Goal: Task Accomplishment & Management: Use online tool/utility

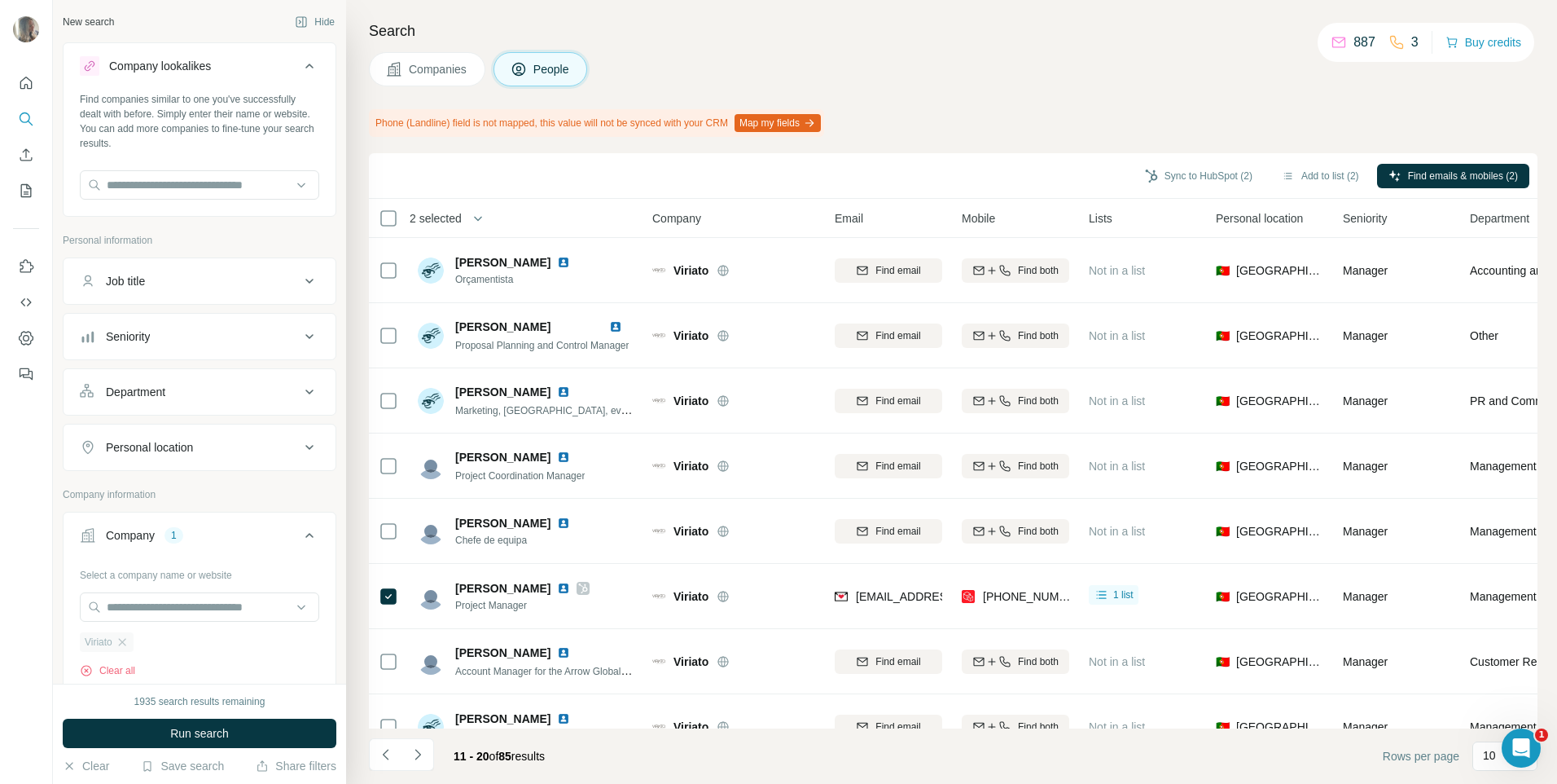
scroll to position [169, 0]
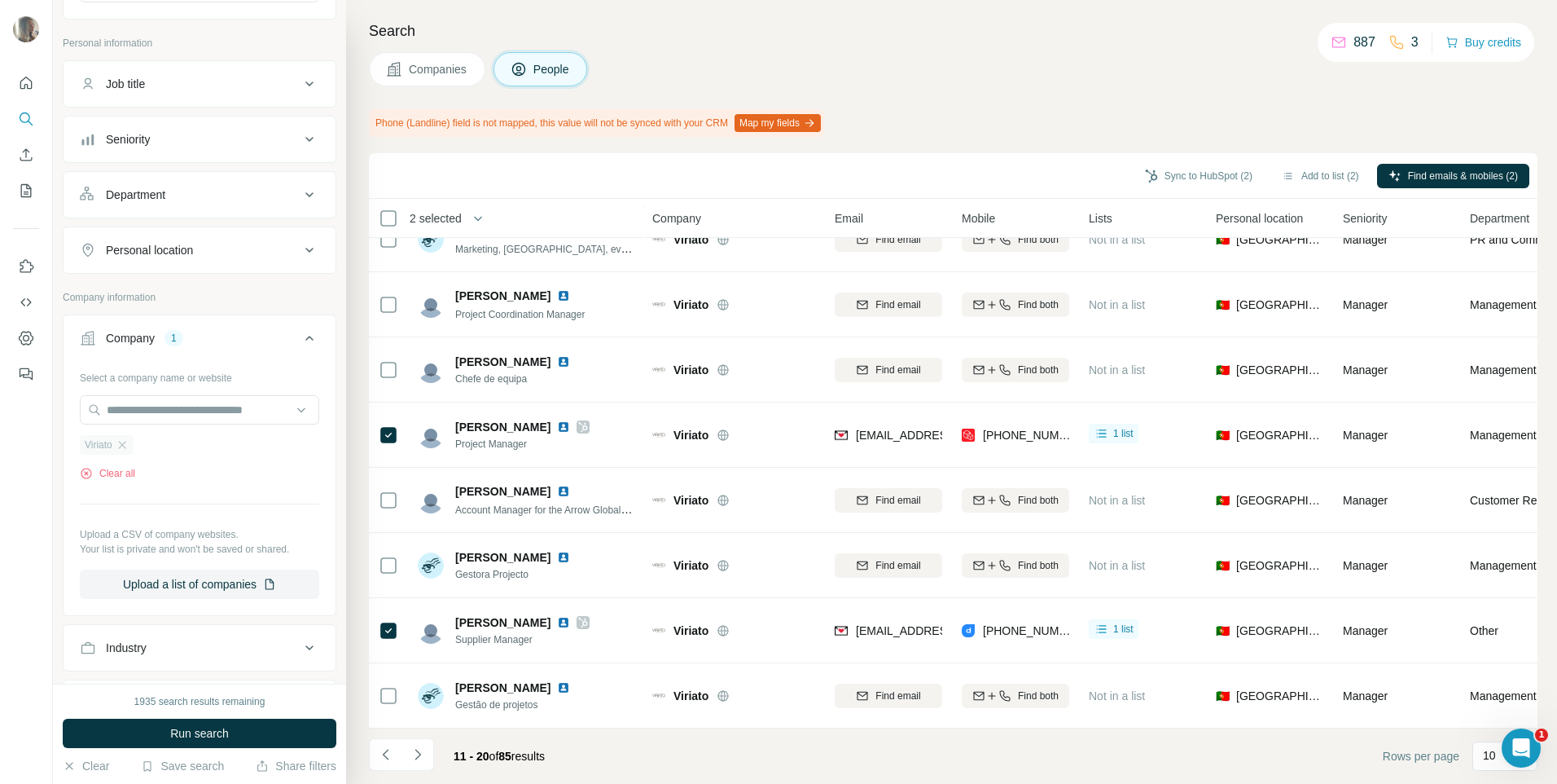
click at [129, 443] on div "Viriato" at bounding box center [107, 444] width 54 height 19
click at [124, 446] on icon "button" at bounding box center [122, 444] width 13 height 13
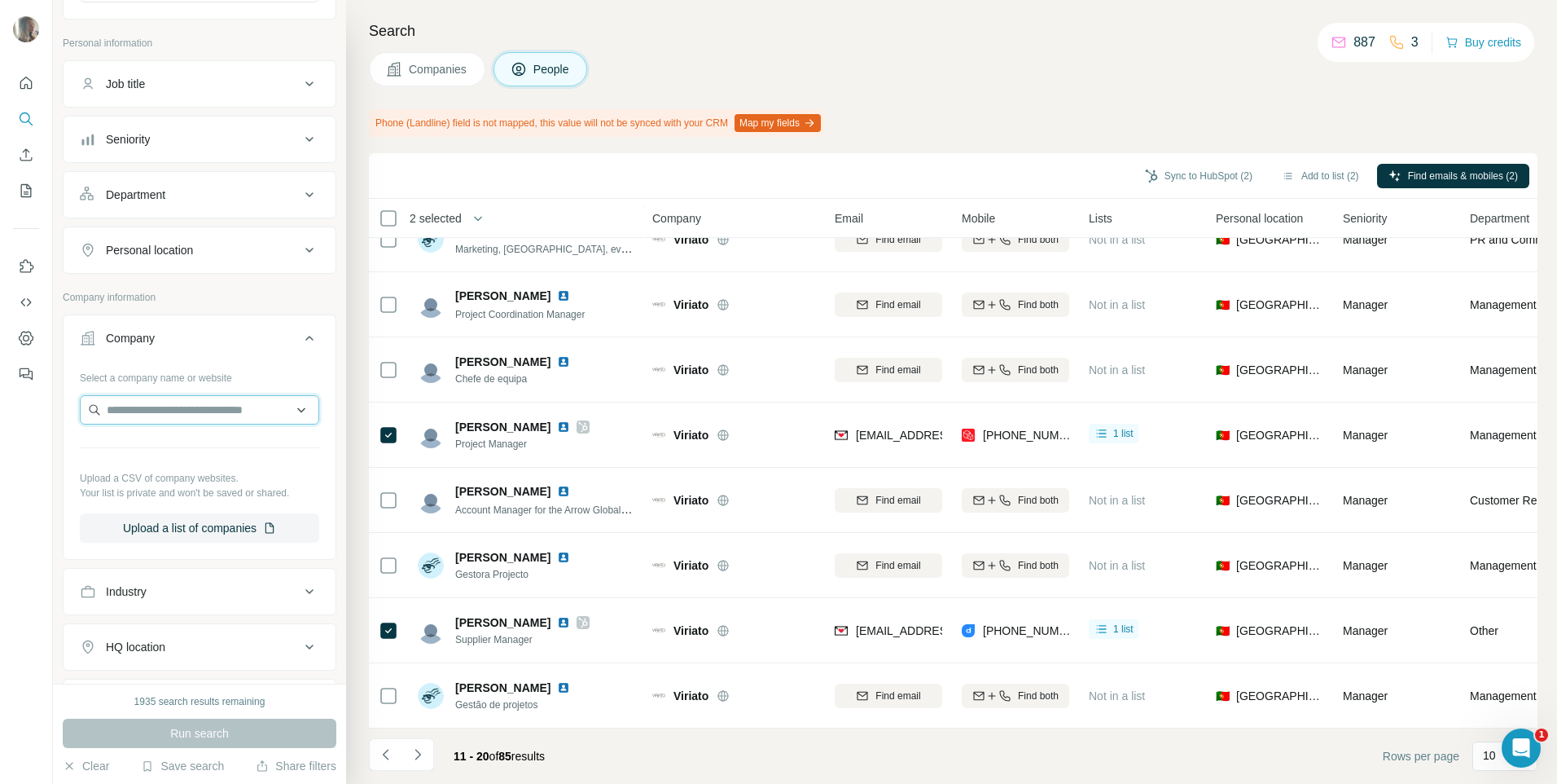
click at [166, 415] on input "text" at bounding box center [199, 409] width 239 height 30
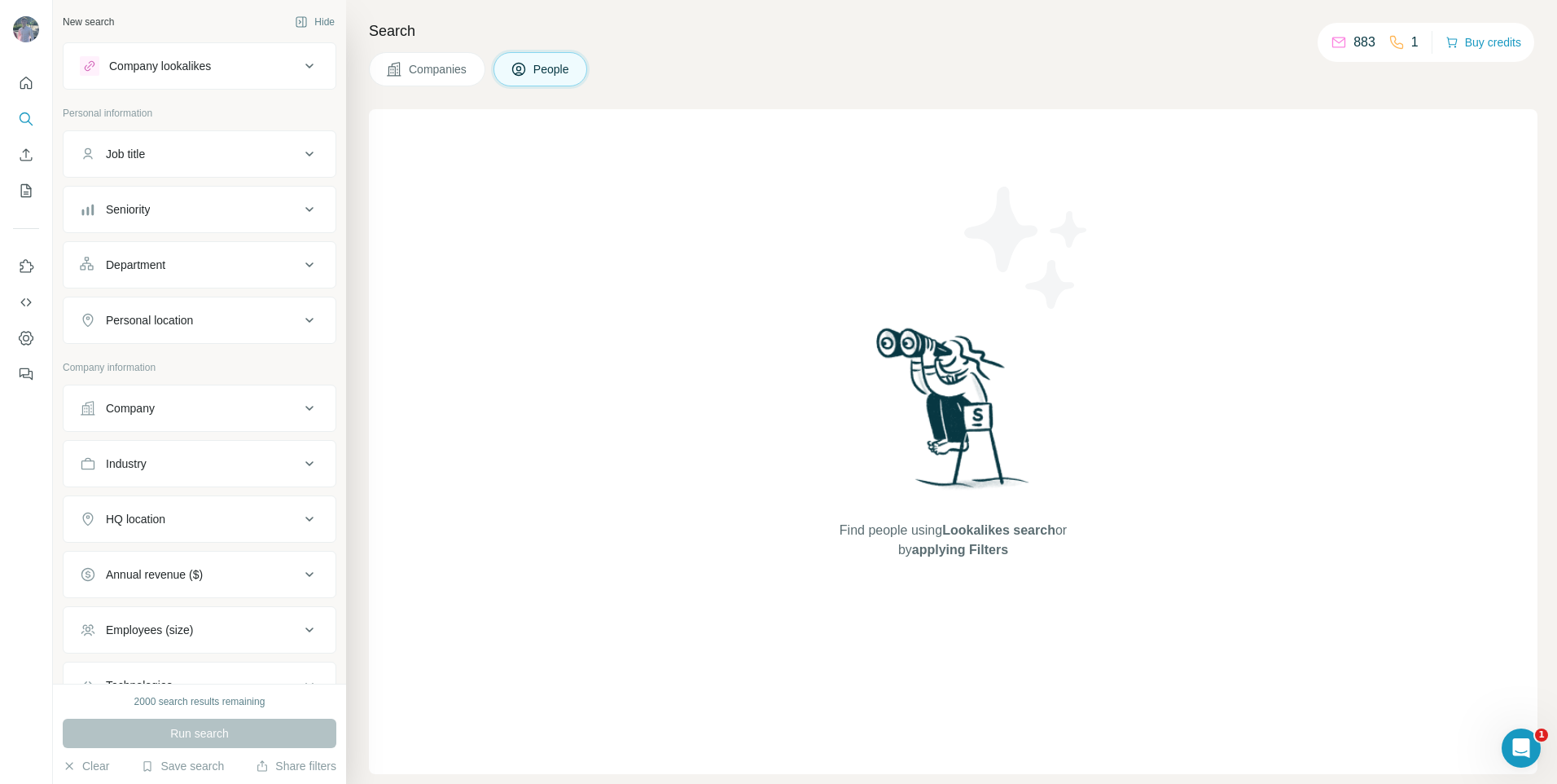
click at [390, 66] on icon at bounding box center [394, 69] width 16 height 16
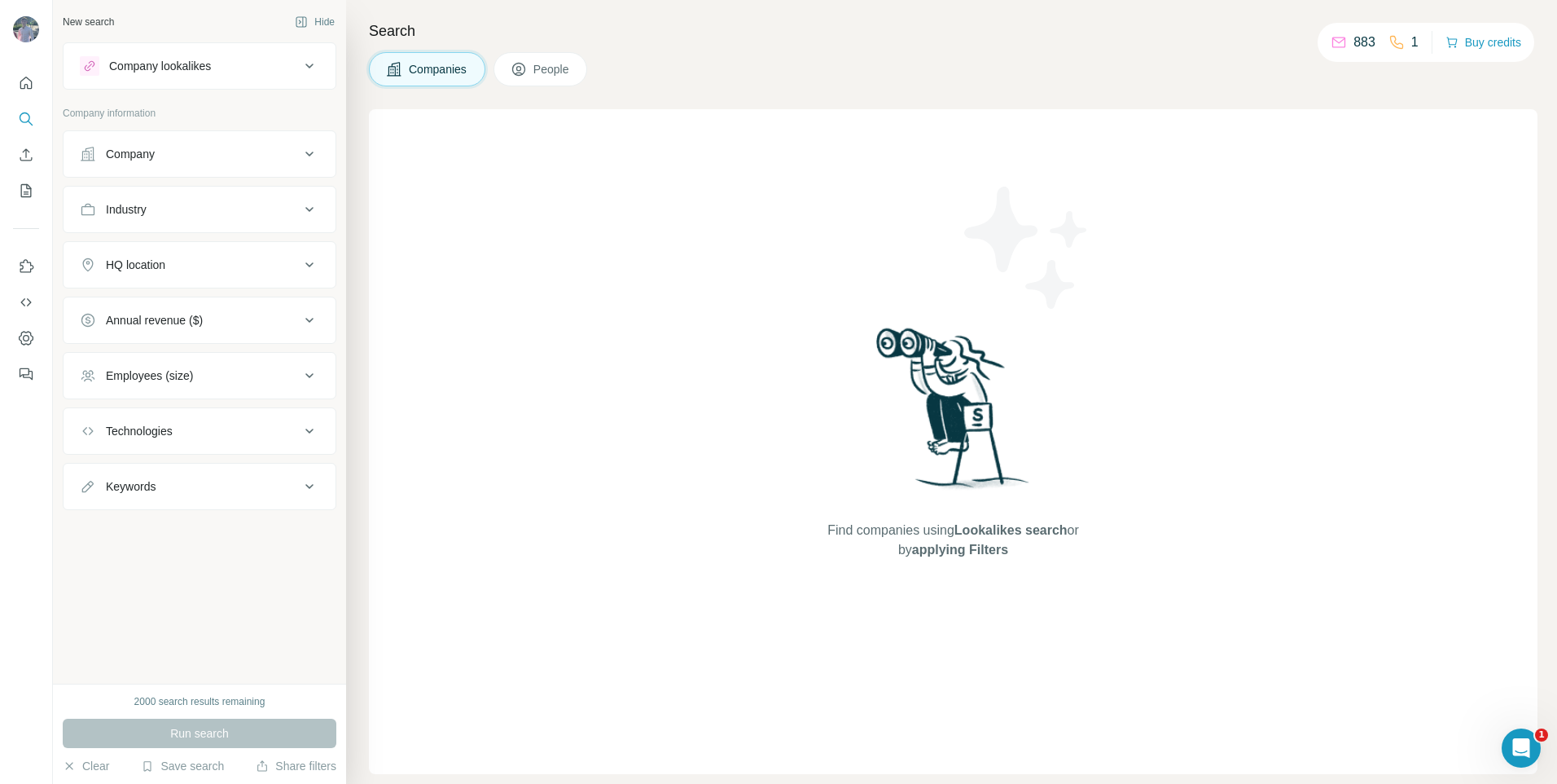
click at [244, 159] on div "Company" at bounding box center [189, 153] width 220 height 16
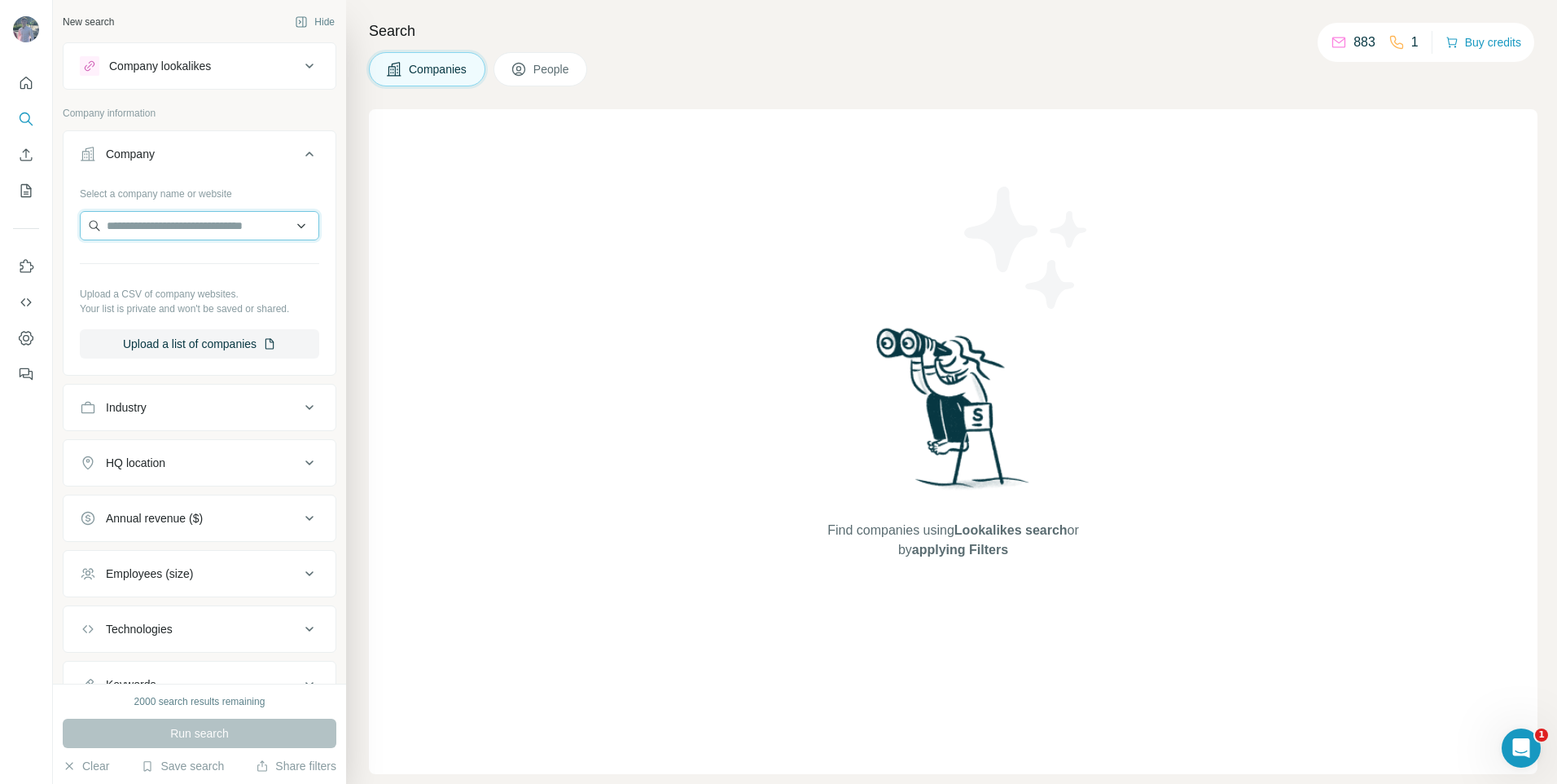
click at [209, 225] on input "text" at bounding box center [199, 225] width 239 height 30
paste input "**********"
type input "**********"
click at [197, 269] on p "[PERSON_NAME] Interieurs" at bounding box center [198, 261] width 144 height 16
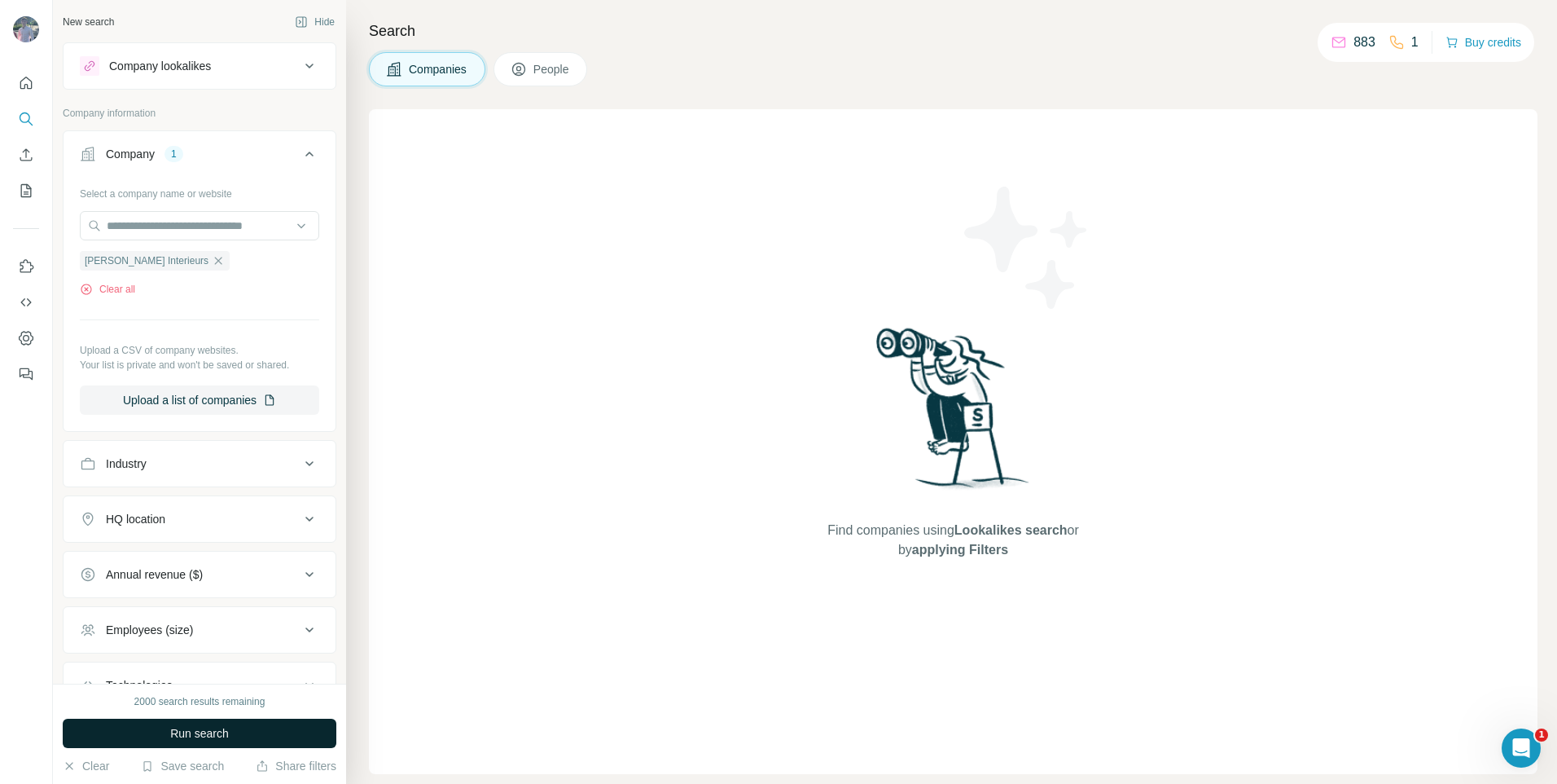
click at [195, 743] on button "Run search" at bounding box center [200, 732] width 274 height 30
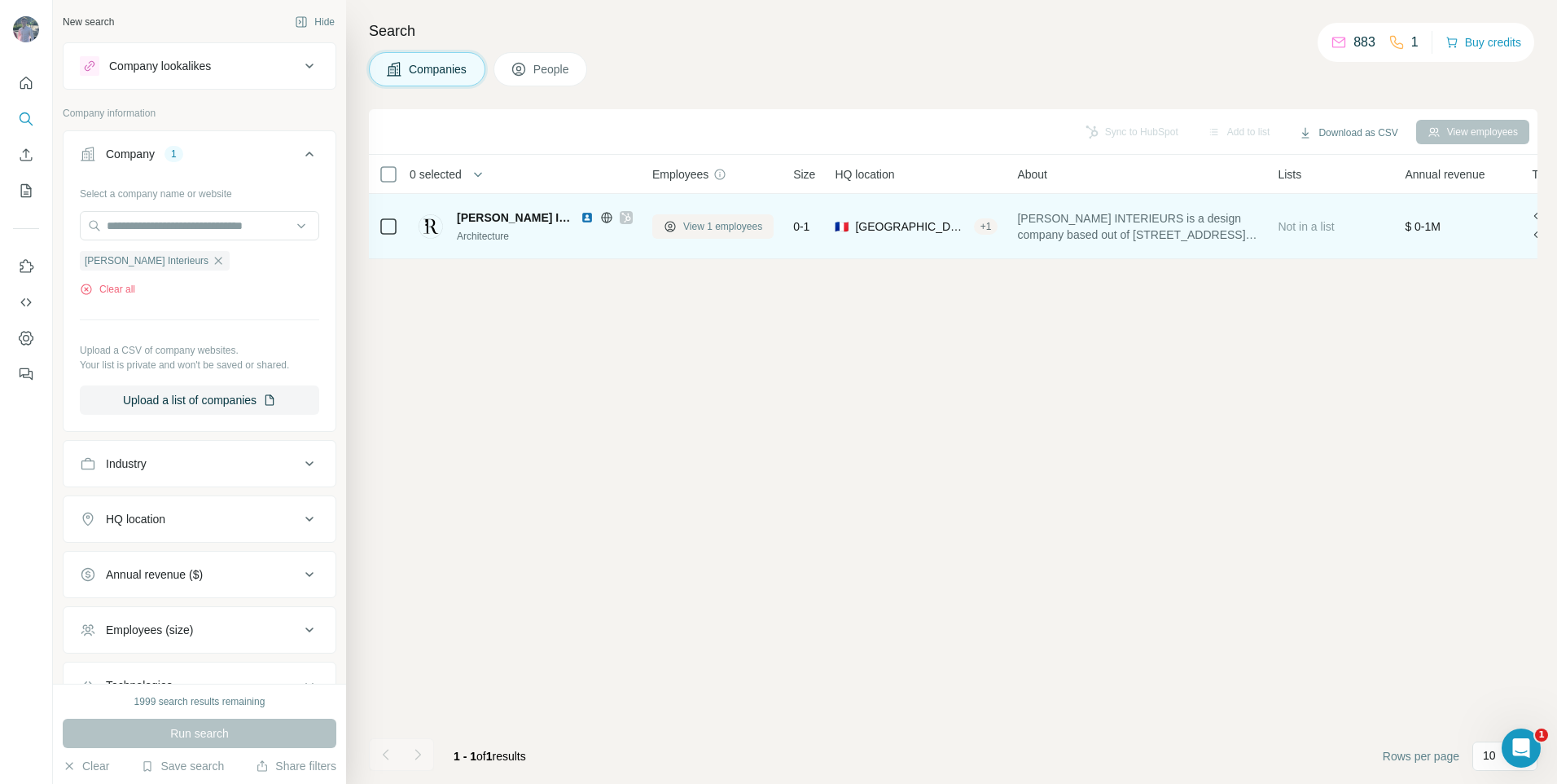
click at [694, 236] on button "View 1 employees" at bounding box center [713, 226] width 122 height 25
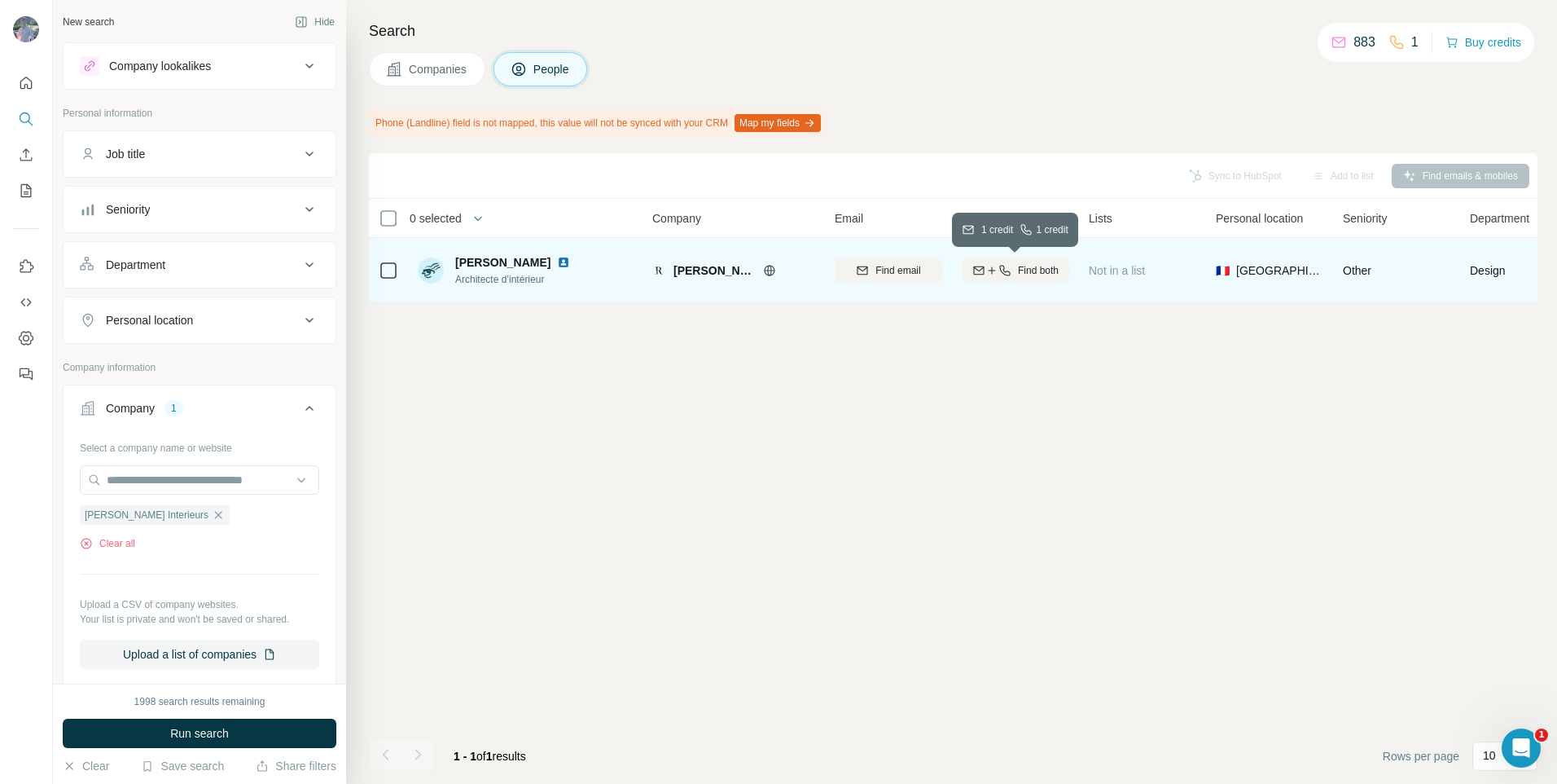
click at [1009, 277] on div "Find both" at bounding box center [1015, 270] width 107 height 14
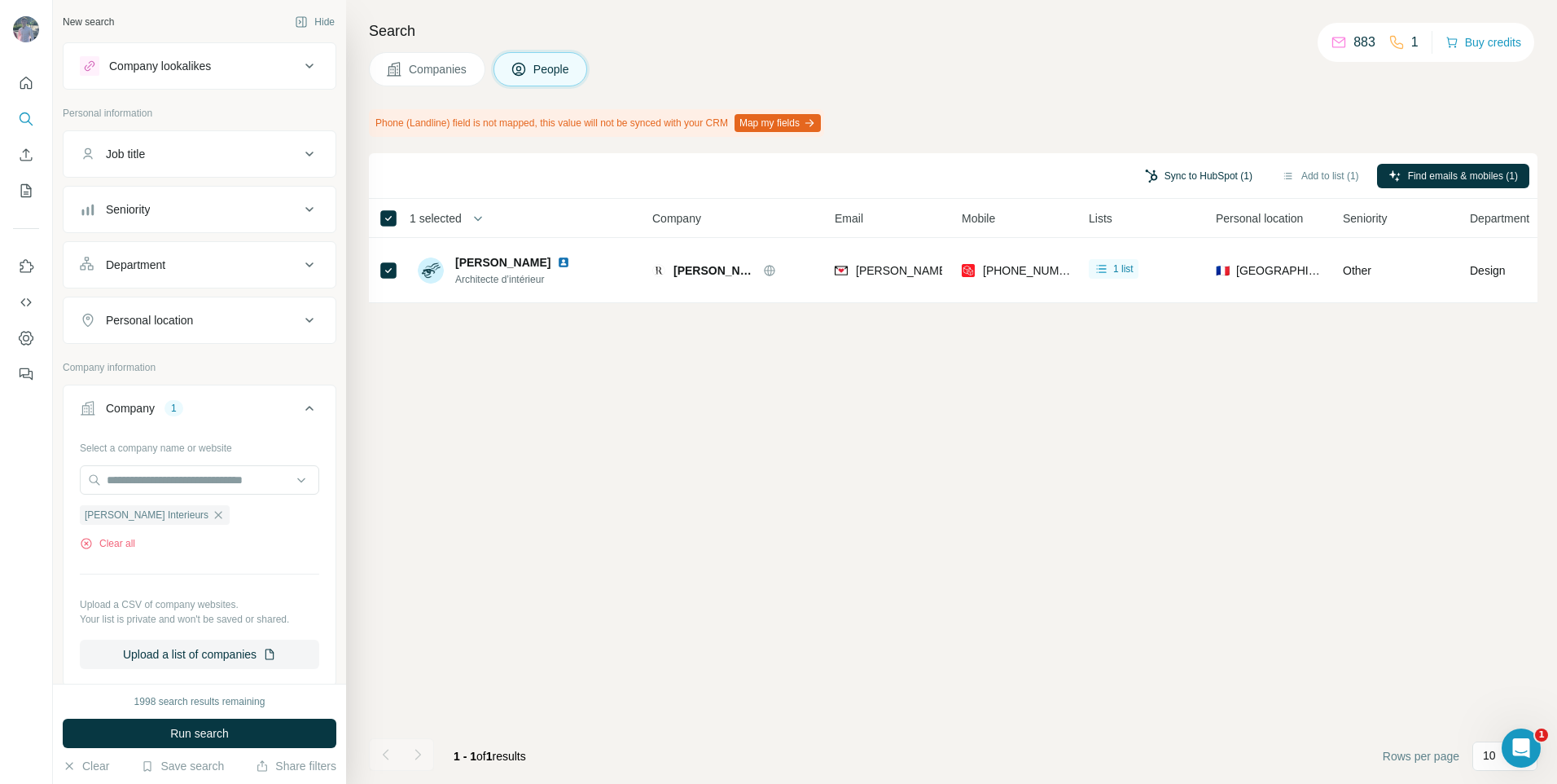
click at [1198, 182] on button "Sync to HubSpot (1)" at bounding box center [1199, 176] width 130 height 25
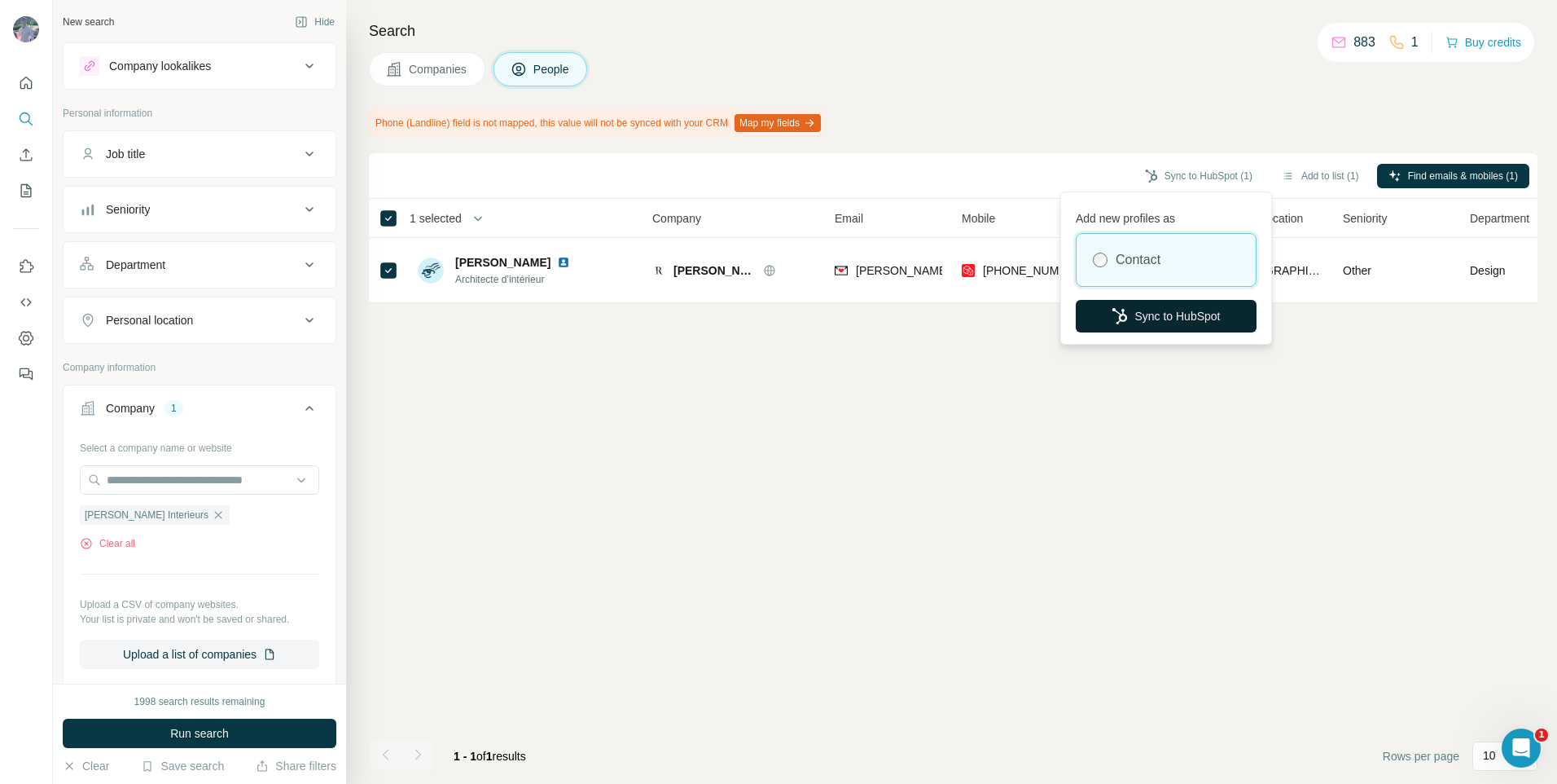
click at [1160, 311] on button "Sync to HubSpot" at bounding box center [1166, 315] width 181 height 33
